Goal: Information Seeking & Learning: Learn about a topic

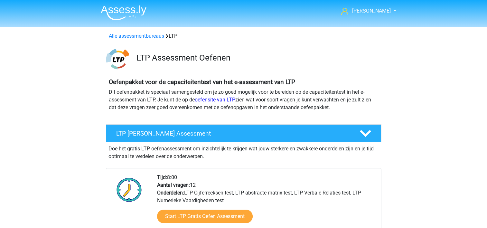
scroll to position [129, 0]
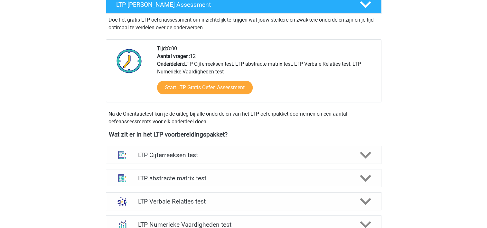
click at [180, 174] on h4 "LTP abstracte matrix test" at bounding box center [243, 177] width 211 height 7
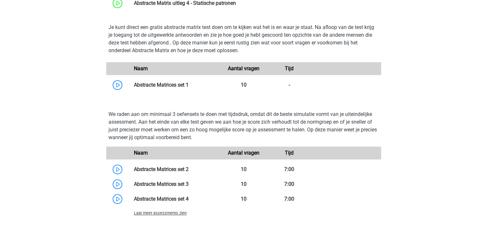
scroll to position [399, 0]
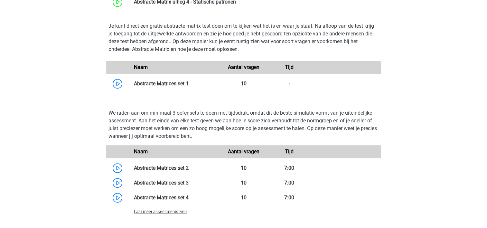
click at [159, 213] on span "Laat meer assessments zien" at bounding box center [160, 211] width 53 height 5
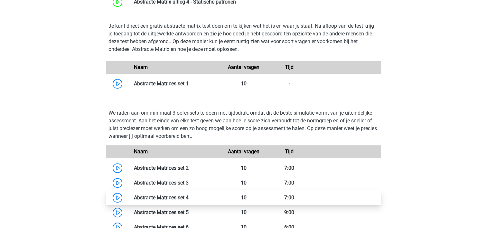
click at [188, 194] on link at bounding box center [188, 197] width 0 height 6
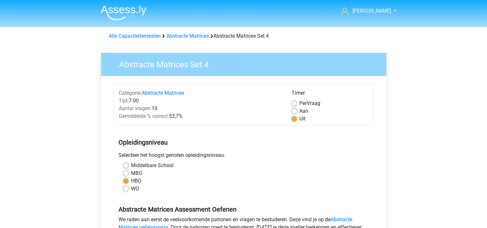
click at [262, 155] on div "Selecteer het hoogst genoten opleidingsniveau." at bounding box center [244, 156] width 260 height 10
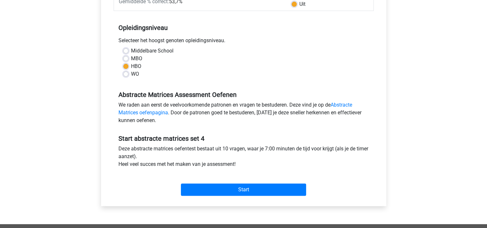
scroll to position [116, 0]
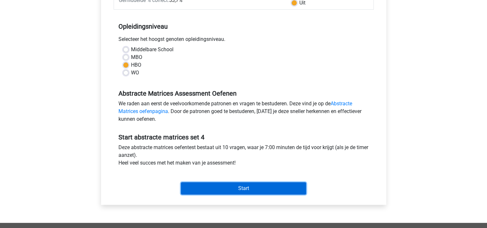
click at [232, 189] on input "Start" at bounding box center [243, 188] width 125 height 12
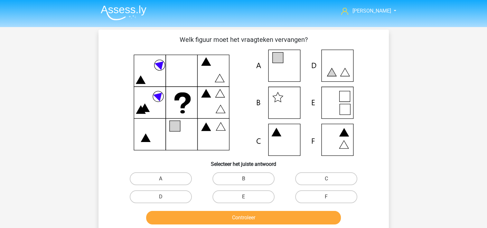
click at [163, 181] on input "A" at bounding box center [162, 180] width 4 height 4
radio input "true"
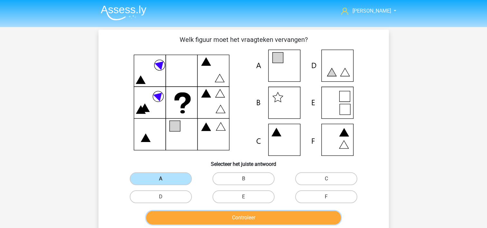
click at [191, 213] on button "Controleer" at bounding box center [243, 218] width 195 height 14
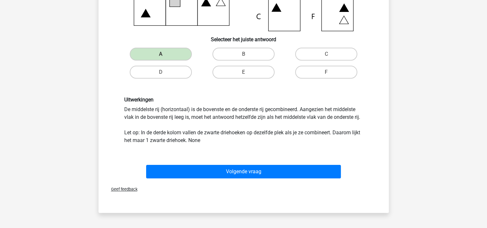
scroll to position [129, 0]
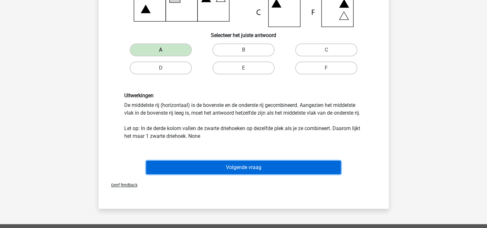
click at [220, 168] on button "Volgende vraag" at bounding box center [243, 167] width 195 height 14
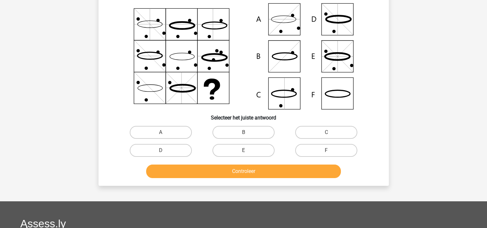
scroll to position [30, 0]
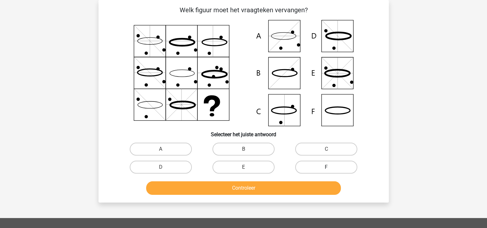
click at [327, 161] on label "F" at bounding box center [326, 166] width 62 height 13
click at [327, 167] on input "F" at bounding box center [328, 169] width 4 height 4
radio input "true"
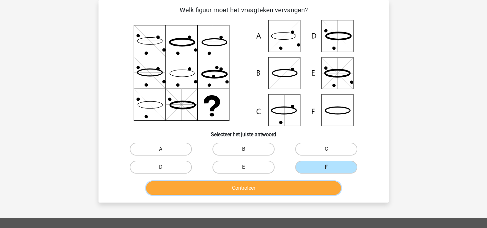
click at [289, 188] on button "Controleer" at bounding box center [243, 188] width 195 height 14
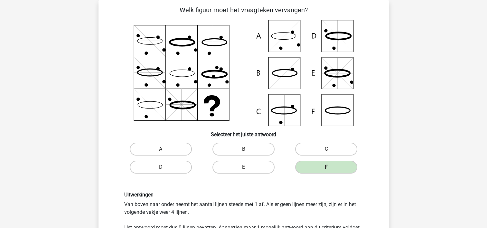
click at [289, 188] on div "Uitwerkingen Van boven naar onder neemt het aantal lijnen steeds met 1 af. Als …" at bounding box center [243, 215] width 269 height 78
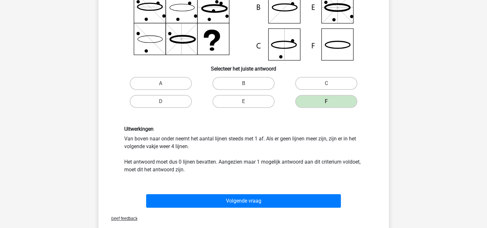
scroll to position [107, 0]
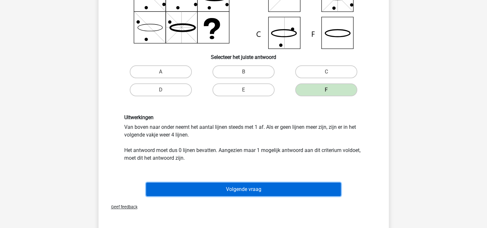
click at [289, 188] on button "Volgende vraag" at bounding box center [243, 189] width 195 height 14
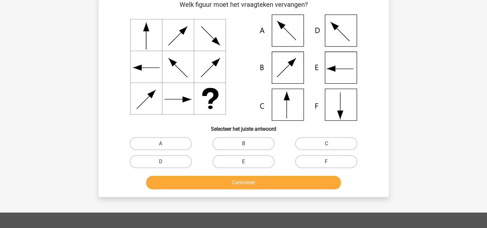
scroll to position [30, 0]
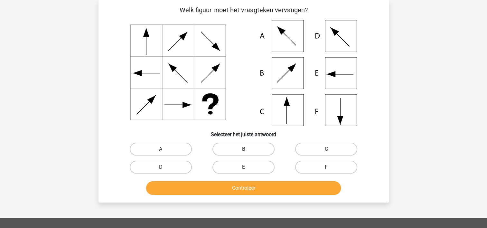
click at [329, 162] on label "F" at bounding box center [326, 166] width 62 height 13
click at [329, 167] on input "F" at bounding box center [328, 169] width 4 height 4
radio input "true"
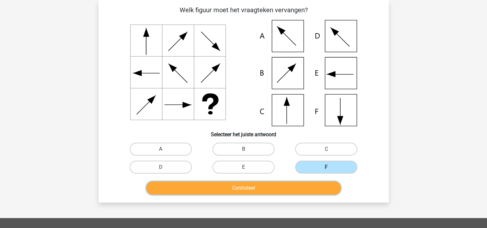
click at [275, 182] on button "Controleer" at bounding box center [243, 188] width 195 height 14
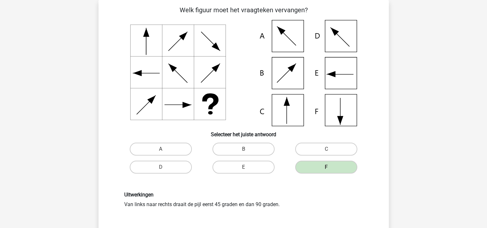
click at [275, 182] on div "Uitwerkingen Van links naar rechts draait de pijl eerst 45 graden en dan 90 gra…" at bounding box center [243, 199] width 269 height 47
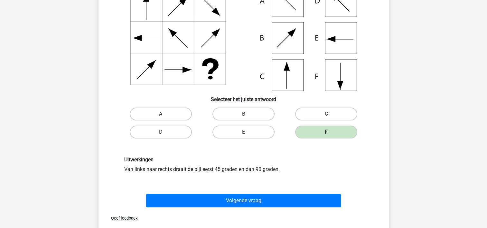
scroll to position [68, 0]
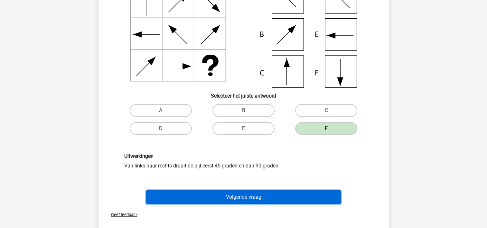
click at [271, 195] on button "Volgende vraag" at bounding box center [243, 197] width 195 height 14
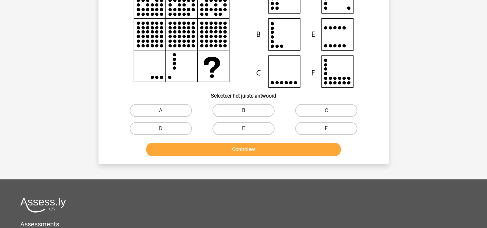
scroll to position [30, 0]
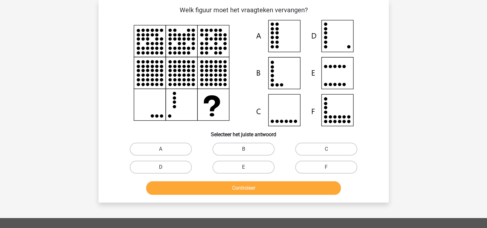
click at [179, 165] on label "D" at bounding box center [161, 166] width 62 height 13
click at [165, 167] on input "D" at bounding box center [162, 169] width 4 height 4
radio input "true"
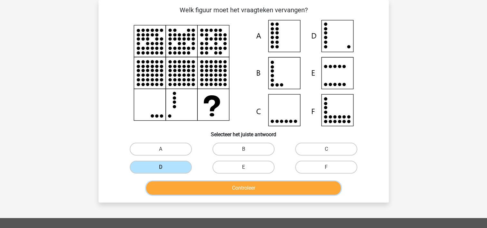
click at [194, 187] on button "Controleer" at bounding box center [243, 188] width 195 height 14
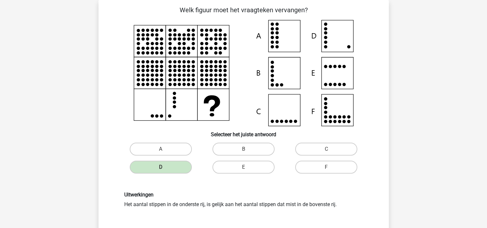
click at [194, 187] on div "Uitwerkingen Het aantal stippen in de onderste rij, is gelijk aan het aantal st…" at bounding box center [243, 199] width 269 height 47
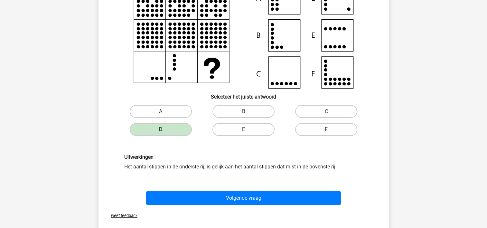
scroll to position [68, 0]
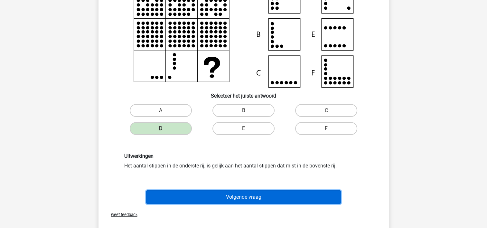
click at [205, 198] on button "Volgende vraag" at bounding box center [243, 197] width 195 height 14
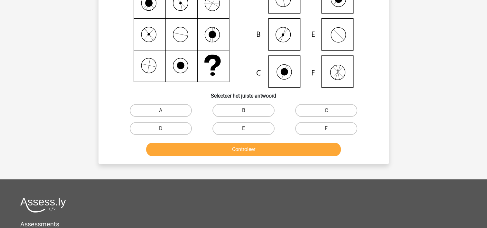
scroll to position [30, 0]
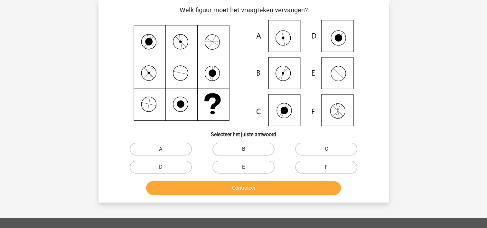
click at [258, 147] on label "B" at bounding box center [243, 148] width 62 height 13
click at [247, 149] on input "B" at bounding box center [245, 151] width 4 height 4
radio input "true"
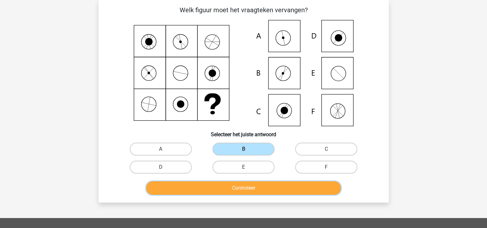
click at [211, 187] on button "Controleer" at bounding box center [243, 188] width 195 height 14
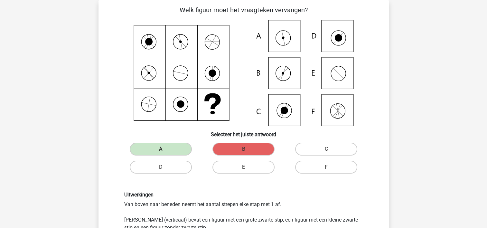
click at [211, 187] on div "Uitwerkingen Van boven naar beneden neemt het aantal strepen elke stap met 1 af…" at bounding box center [243, 211] width 269 height 70
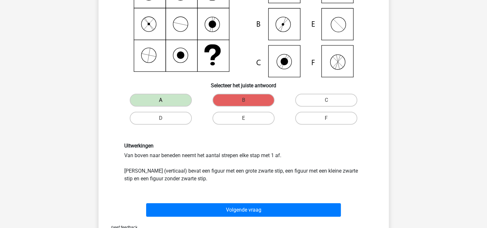
scroll to position [81, 0]
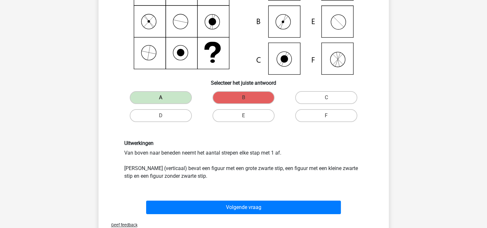
click at [219, 214] on div "Volgende vraag" at bounding box center [243, 208] width 248 height 16
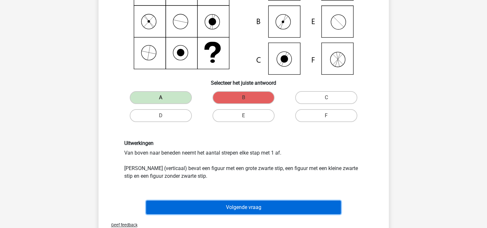
click at [222, 210] on button "Volgende vraag" at bounding box center [243, 207] width 195 height 14
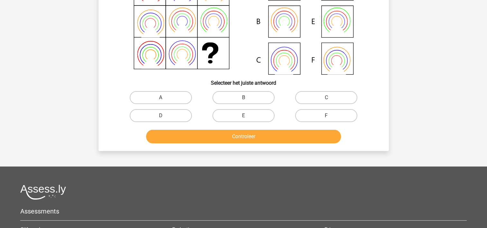
scroll to position [30, 0]
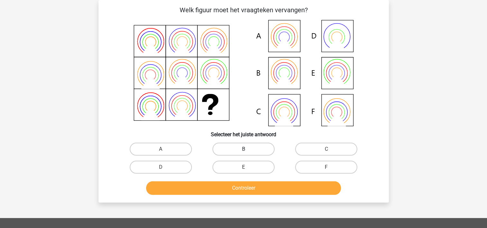
click at [244, 148] on label "B" at bounding box center [243, 148] width 62 height 13
click at [244, 149] on input "B" at bounding box center [245, 151] width 4 height 4
radio input "true"
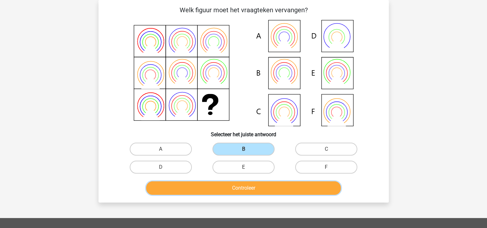
click at [232, 187] on button "Controleer" at bounding box center [243, 188] width 195 height 14
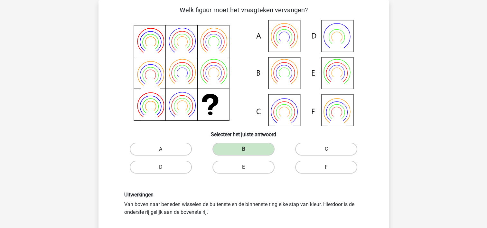
click at [232, 187] on div "Uitwerkingen Van boven naar beneden wisselen de buitenste en de binnenste ring …" at bounding box center [243, 203] width 269 height 55
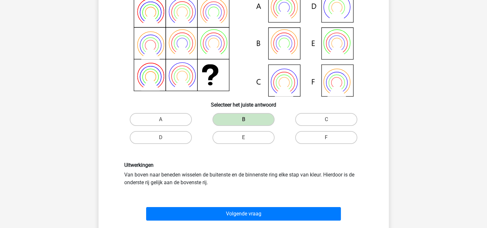
scroll to position [68, 0]
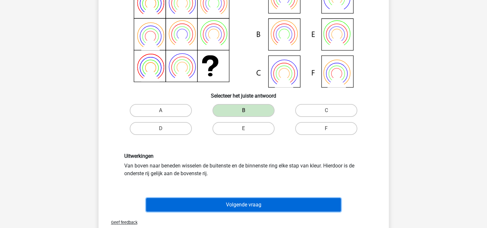
click at [234, 203] on button "Volgende vraag" at bounding box center [243, 205] width 195 height 14
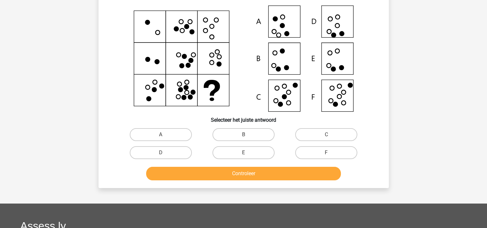
scroll to position [30, 0]
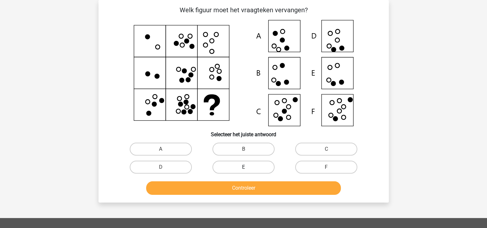
click at [240, 167] on label "E" at bounding box center [243, 166] width 62 height 13
click at [243, 167] on input "E" at bounding box center [245, 169] width 4 height 4
radio input "true"
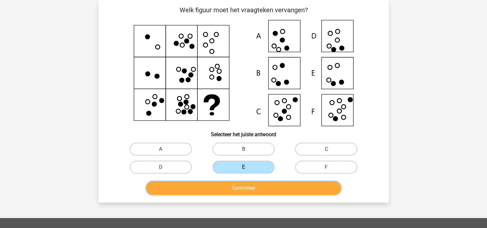
click at [231, 188] on button "Controleer" at bounding box center [243, 188] width 195 height 14
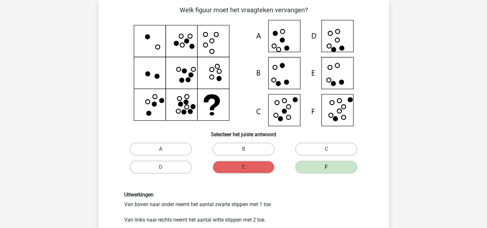
click at [231, 188] on div "Uitwerkingen Van boven naar onder neemt het aantal zwarte stippen met 1 toe Van…" at bounding box center [243, 207] width 269 height 63
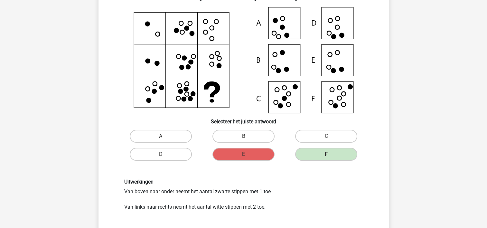
scroll to position [55, 0]
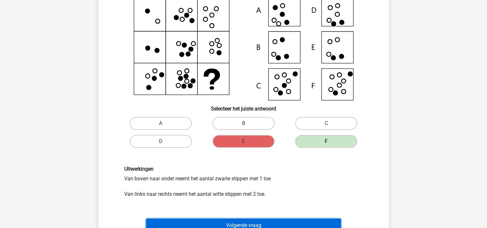
click at [213, 220] on button "Volgende vraag" at bounding box center [243, 225] width 195 height 14
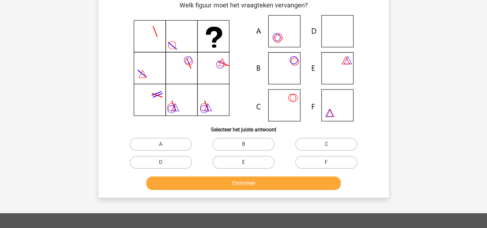
scroll to position [30, 0]
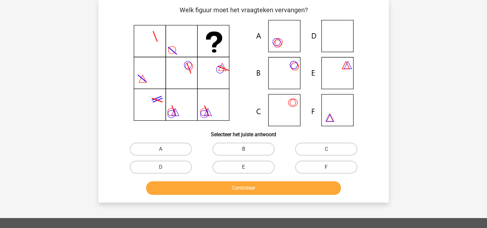
click at [310, 165] on label "F" at bounding box center [326, 166] width 62 height 13
click at [326, 167] on input "F" at bounding box center [328, 169] width 4 height 4
radio input "true"
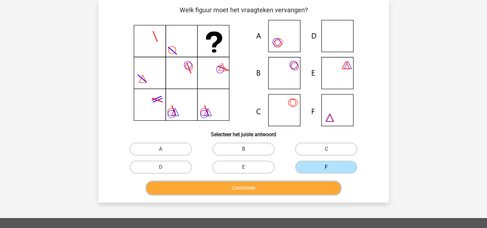
click at [280, 186] on button "Controleer" at bounding box center [243, 188] width 195 height 14
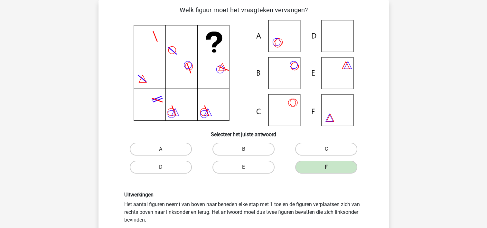
click at [280, 186] on div "Uitwerkingen Het aantal figuren neemt van boven naar beneden elke stap met 1 to…" at bounding box center [243, 207] width 269 height 63
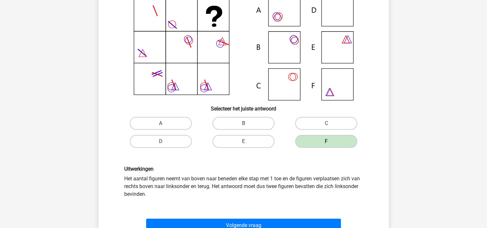
scroll to position [68, 0]
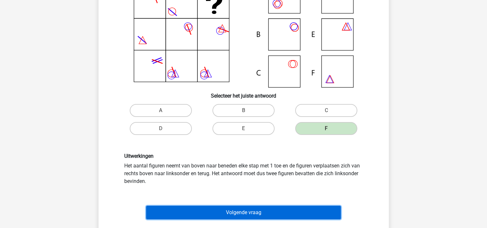
click at [269, 206] on button "Volgende vraag" at bounding box center [243, 212] width 195 height 14
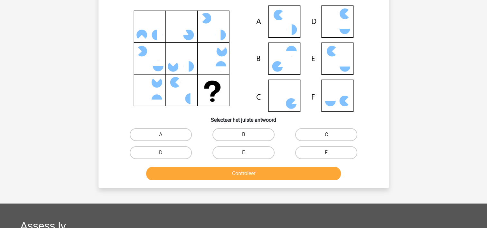
scroll to position [30, 0]
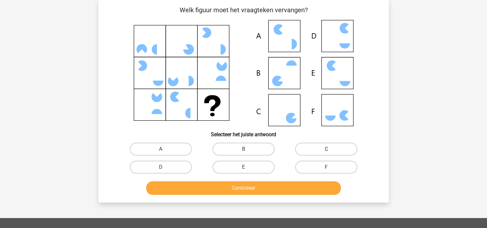
click at [326, 143] on label "C" at bounding box center [326, 148] width 62 height 13
click at [326, 149] on input "C" at bounding box center [328, 151] width 4 height 4
radio input "true"
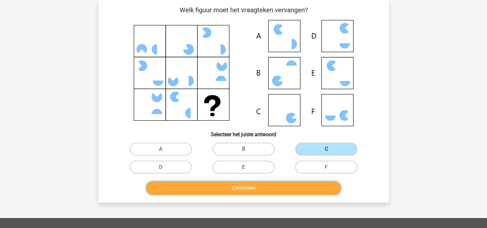
click at [271, 189] on button "Controleer" at bounding box center [243, 188] width 195 height 14
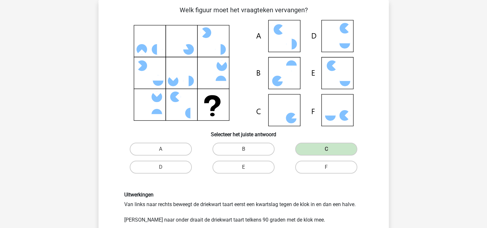
click at [271, 189] on div "Uitwerkingen Van links naar rechts beweegt de driekwart taart eerst een kwartsl…" at bounding box center [243, 226] width 269 height 101
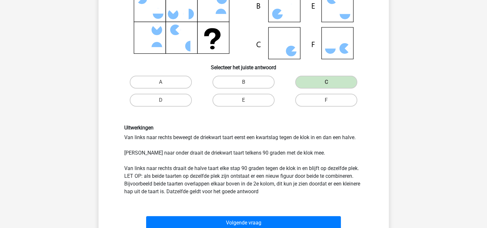
scroll to position [107, 0]
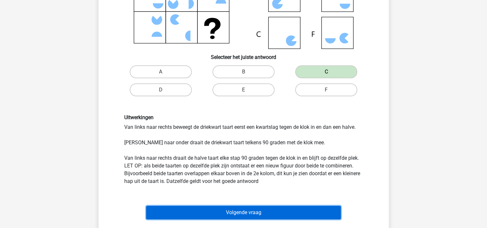
click at [278, 208] on button "Volgende vraag" at bounding box center [243, 212] width 195 height 14
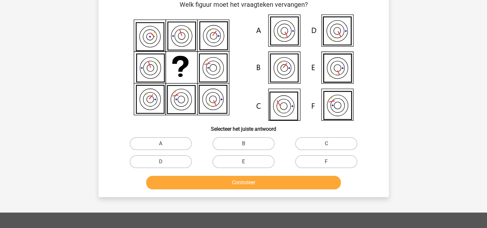
scroll to position [30, 0]
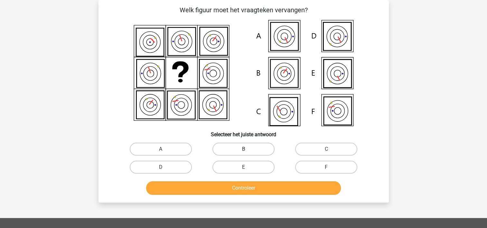
click at [247, 146] on label "B" at bounding box center [243, 148] width 62 height 13
click at [247, 149] on input "B" at bounding box center [245, 151] width 4 height 4
radio input "true"
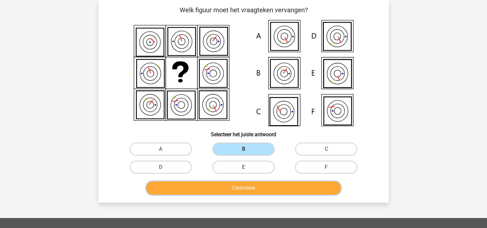
click at [232, 189] on button "Controleer" at bounding box center [243, 188] width 195 height 14
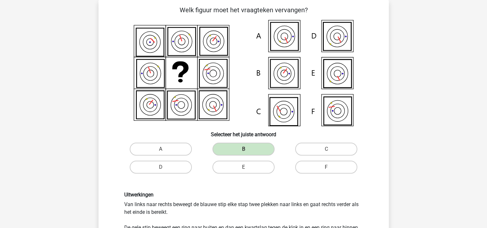
click at [232, 189] on div "Uitwerkingen Van links naar rechts beweegt de blauwe stip elke stap twee plekke…" at bounding box center [243, 219] width 269 height 86
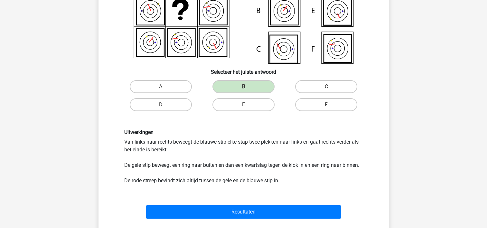
scroll to position [120, 0]
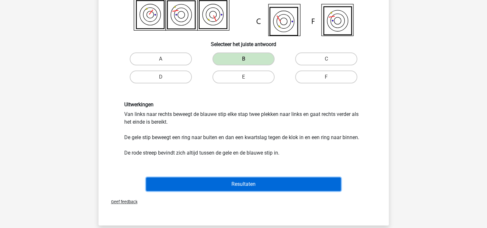
click at [232, 189] on button "Resultaten" at bounding box center [243, 184] width 195 height 14
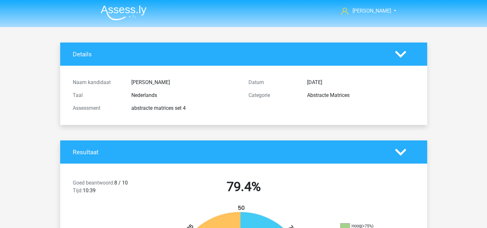
click at [208, 162] on div "Resultaat" at bounding box center [243, 151] width 367 height 23
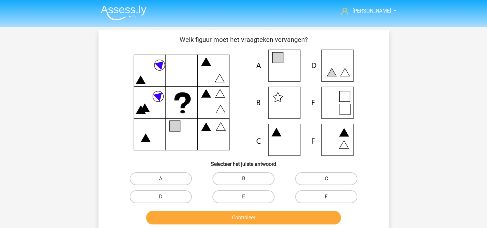
click at [262, 208] on div "Controleer" at bounding box center [243, 215] width 269 height 21
click at [252, 188] on div "E" at bounding box center [243, 196] width 83 height 18
click at [251, 192] on label "E" at bounding box center [243, 196] width 62 height 13
click at [247, 196] on input "E" at bounding box center [245, 198] width 4 height 4
radio input "true"
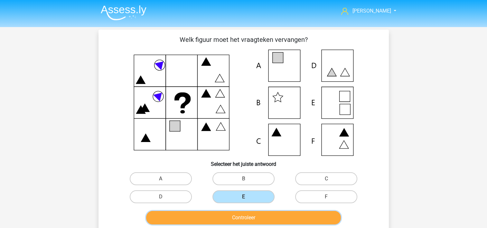
click at [248, 211] on button "Controleer" at bounding box center [243, 218] width 195 height 14
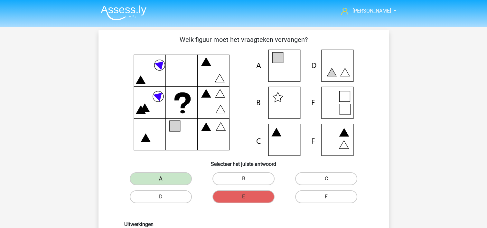
scroll to position [199, 0]
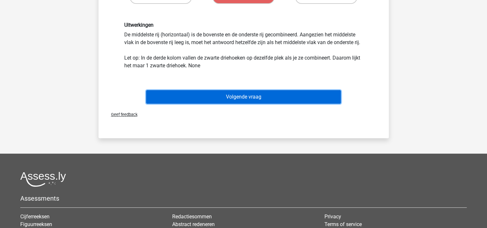
click at [304, 97] on button "Volgende vraag" at bounding box center [243, 97] width 195 height 14
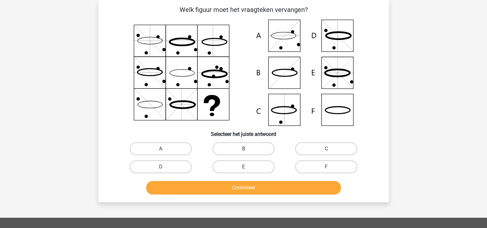
click at [304, 97] on div "Welk figuur moet het vraagteken vervangen?" at bounding box center [243, 101] width 285 height 192
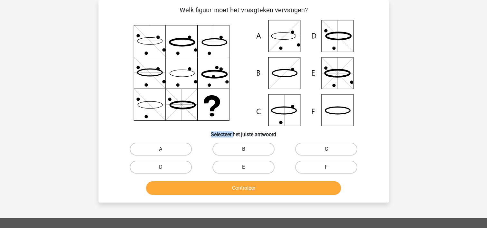
click at [304, 97] on icon at bounding box center [243, 73] width 259 height 106
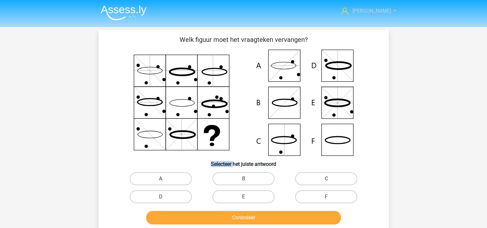
click at [372, 10] on span "[PERSON_NAME]" at bounding box center [371, 11] width 39 height 6
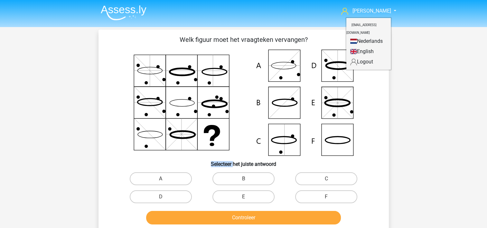
click at [125, 10] on img at bounding box center [124, 12] width 46 height 15
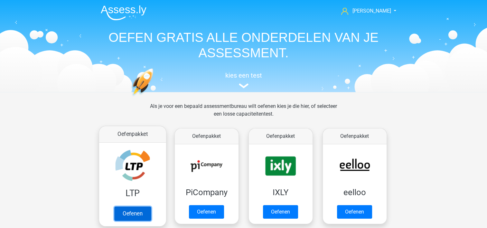
click at [125, 206] on link "Oefenen" at bounding box center [132, 213] width 37 height 14
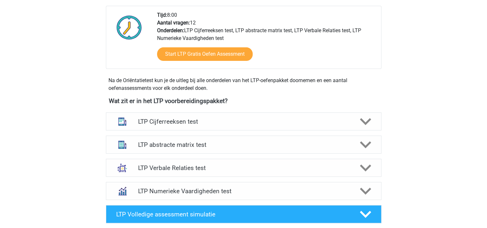
scroll to position [192, 0]
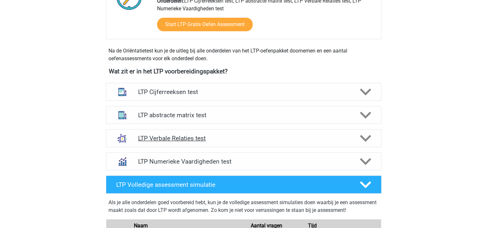
click at [270, 138] on h4 "LTP Verbale Relaties test" at bounding box center [243, 137] width 211 height 7
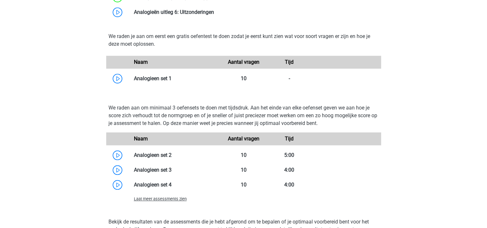
scroll to position [519, 0]
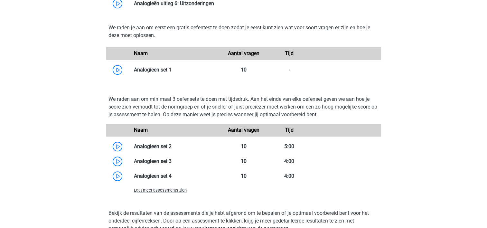
click at [165, 190] on span "Laat meer assessments zien" at bounding box center [160, 189] width 53 height 5
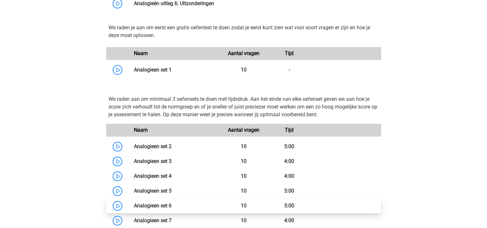
click at [171, 205] on link at bounding box center [171, 205] width 0 height 6
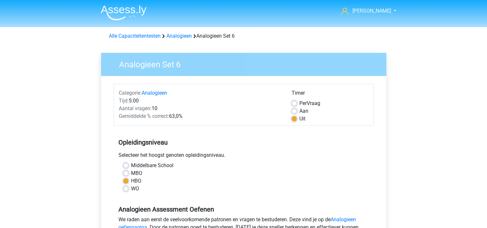
click at [290, 148] on h5 "Opleidingsniveau" at bounding box center [243, 142] width 250 height 13
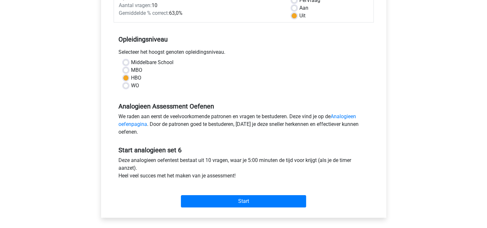
scroll to position [116, 0]
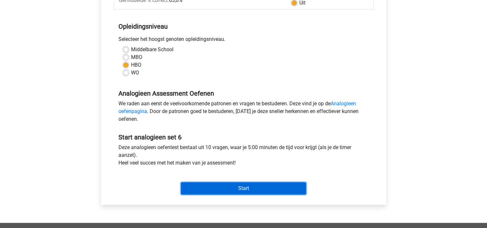
click at [250, 190] on input "Start" at bounding box center [243, 188] width 125 height 12
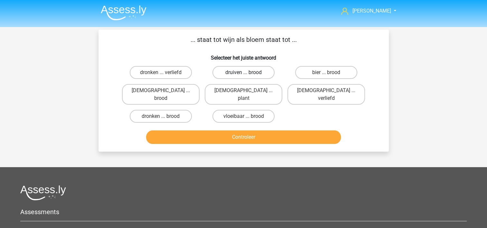
click at [232, 74] on label "druiven ... brood" at bounding box center [243, 72] width 62 height 13
click at [243, 74] on input "druiven ... brood" at bounding box center [245, 74] width 4 height 4
radio input "true"
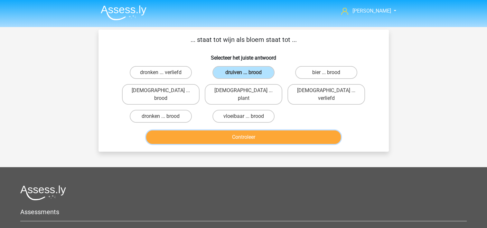
click at [217, 131] on button "Controleer" at bounding box center [243, 137] width 195 height 14
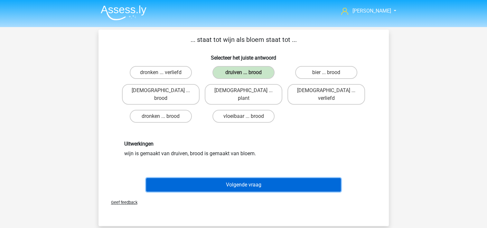
click at [208, 178] on button "Volgende vraag" at bounding box center [243, 185] width 195 height 14
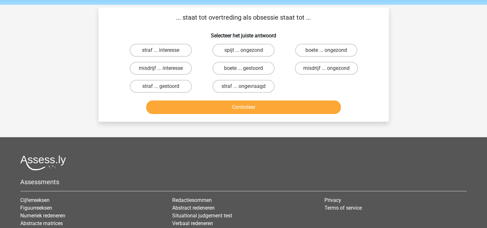
scroll to position [30, 0]
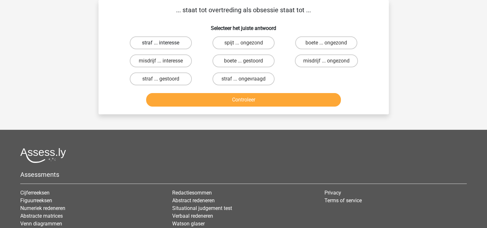
click at [166, 41] on label "straf ... interesse" at bounding box center [161, 42] width 62 height 13
click at [165, 43] on input "straf ... interesse" at bounding box center [162, 45] width 4 height 4
radio input "true"
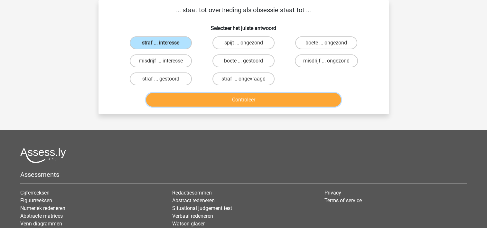
click at [224, 98] on button "Controleer" at bounding box center [243, 100] width 195 height 14
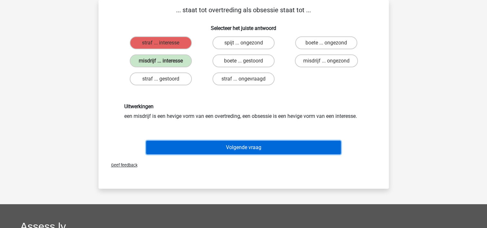
click at [193, 143] on button "Volgende vraag" at bounding box center [243, 148] width 195 height 14
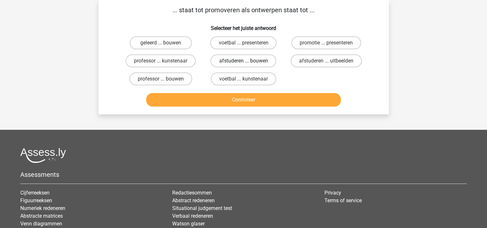
click at [234, 58] on label "afstuderen ... bouwen" at bounding box center [243, 60] width 66 height 13
click at [243, 61] on input "afstuderen ... bouwen" at bounding box center [245, 63] width 4 height 4
radio input "true"
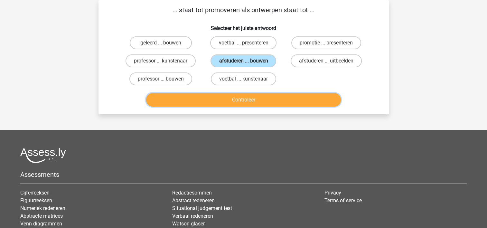
click at [207, 95] on button "Controleer" at bounding box center [243, 100] width 195 height 14
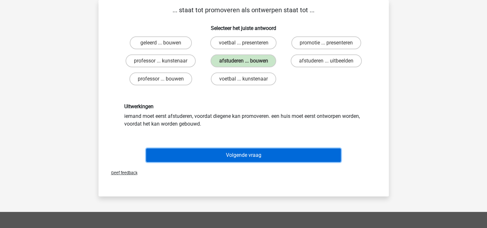
click at [209, 152] on button "Volgende vraag" at bounding box center [243, 155] width 195 height 14
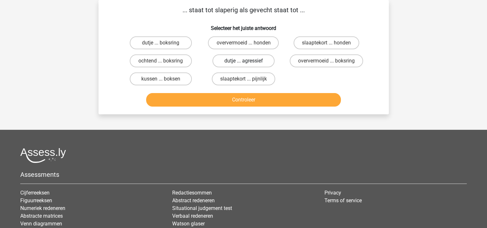
click at [250, 61] on label "dutje ... agressief" at bounding box center [243, 60] width 62 height 13
click at [247, 61] on input "dutje ... agressief" at bounding box center [245, 63] width 4 height 4
radio input "true"
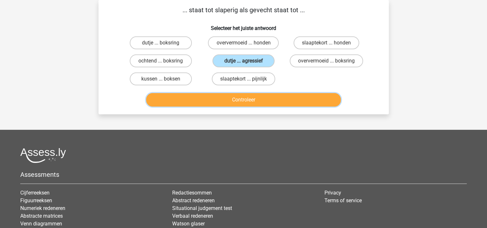
click at [234, 94] on button "Controleer" at bounding box center [243, 100] width 195 height 14
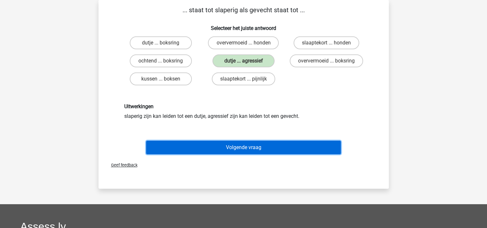
click at [205, 147] on button "Volgende vraag" at bounding box center [243, 148] width 195 height 14
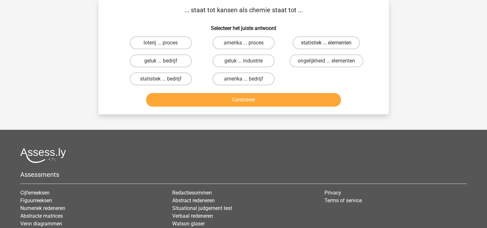
click at [323, 41] on label "statistiek ... elementen" at bounding box center [325, 42] width 67 height 13
click at [326, 43] on input "statistiek ... elementen" at bounding box center [328, 45] width 4 height 4
radio input "true"
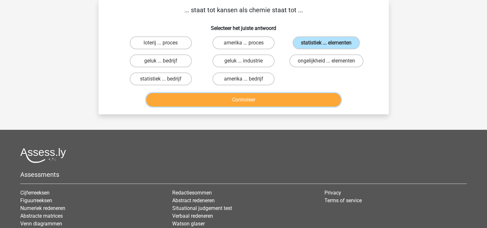
click at [244, 99] on button "Controleer" at bounding box center [243, 100] width 195 height 14
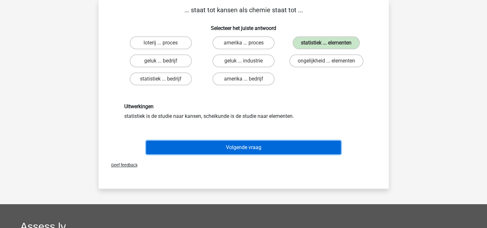
click at [214, 146] on button "Volgende vraag" at bounding box center [243, 148] width 195 height 14
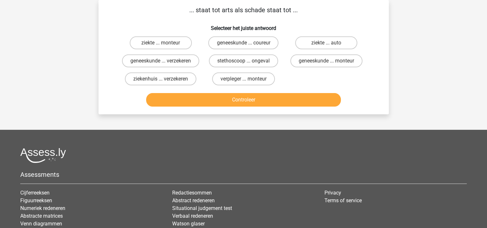
click at [161, 43] on input "ziekte ... monteur" at bounding box center [162, 45] width 4 height 4
radio input "true"
click at [329, 44] on input "ziekte ... auto" at bounding box center [328, 45] width 4 height 4
radio input "true"
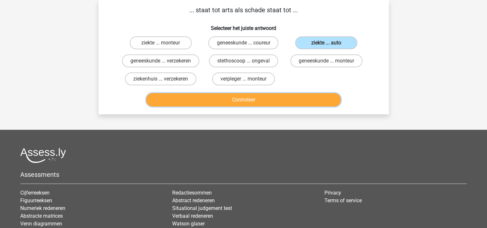
click at [179, 103] on button "Controleer" at bounding box center [243, 100] width 195 height 14
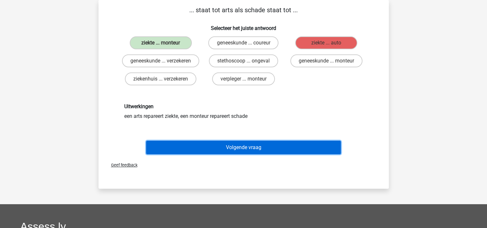
click at [196, 150] on button "Volgende vraag" at bounding box center [243, 148] width 195 height 14
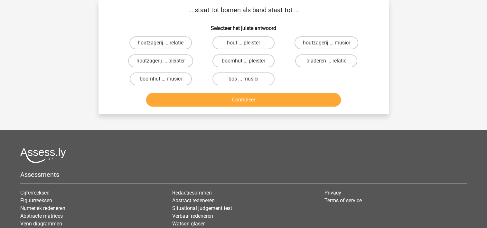
click at [246, 79] on input "bos ... musici" at bounding box center [245, 81] width 4 height 4
radio input "true"
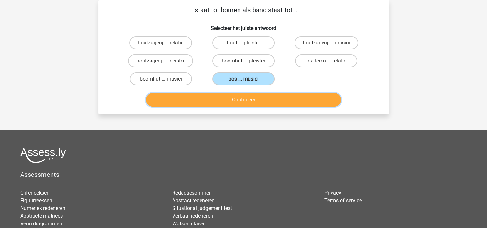
click at [231, 96] on button "Controleer" at bounding box center [243, 100] width 195 height 14
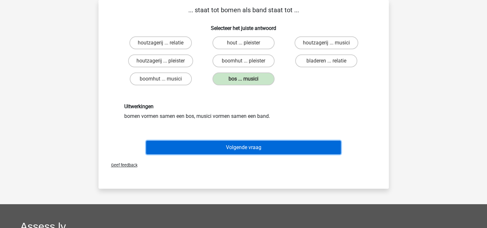
click at [210, 147] on button "Volgende vraag" at bounding box center [243, 148] width 195 height 14
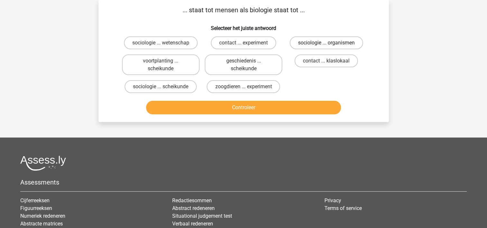
click at [330, 40] on label "sociologie ... organismen" at bounding box center [325, 42] width 73 height 13
click at [330, 43] on input "sociologie ... organismen" at bounding box center [328, 45] width 4 height 4
radio input "true"
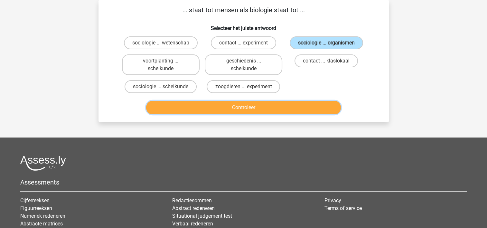
click at [229, 105] on button "Controleer" at bounding box center [243, 108] width 195 height 14
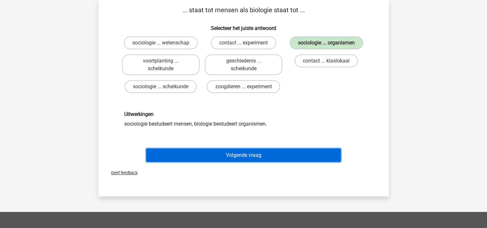
click at [199, 152] on button "Volgende vraag" at bounding box center [243, 155] width 195 height 14
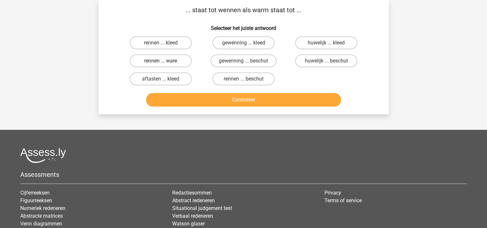
click at [150, 64] on label "rennen ... ware" at bounding box center [161, 60] width 62 height 13
click at [160, 64] on input "rennen ... ware" at bounding box center [162, 63] width 4 height 4
radio input "true"
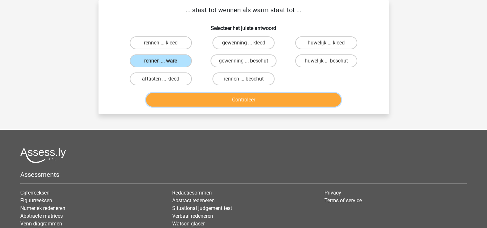
click at [198, 96] on button "Controleer" at bounding box center [243, 100] width 195 height 14
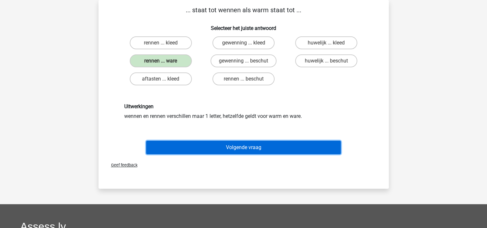
click at [193, 147] on button "Volgende vraag" at bounding box center [243, 148] width 195 height 14
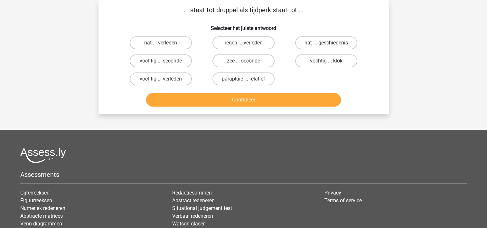
click at [331, 42] on label "nat ... geschiedenis" at bounding box center [326, 42] width 62 height 13
click at [330, 43] on input "nat ... geschiedenis" at bounding box center [328, 45] width 4 height 4
radio input "true"
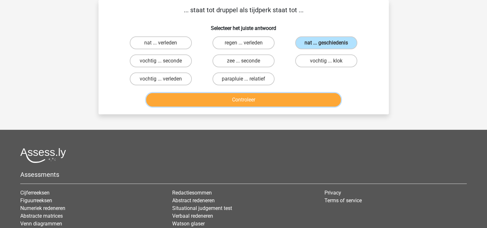
click at [239, 100] on button "Controleer" at bounding box center [243, 100] width 195 height 14
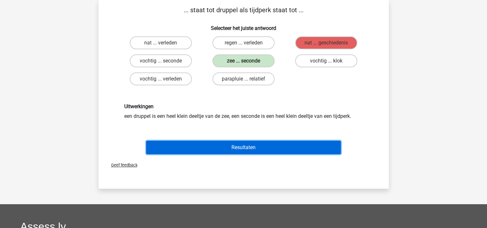
click at [207, 141] on button "Resultaten" at bounding box center [243, 148] width 195 height 14
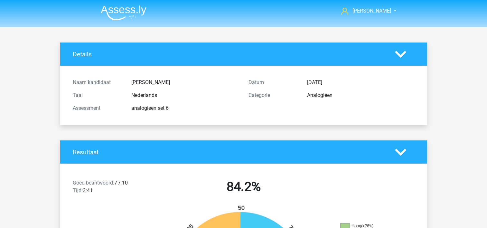
click at [183, 156] on div "Resultaat" at bounding box center [243, 151] width 367 height 23
